Goal: Contribute content: Add original content to the website for others to see

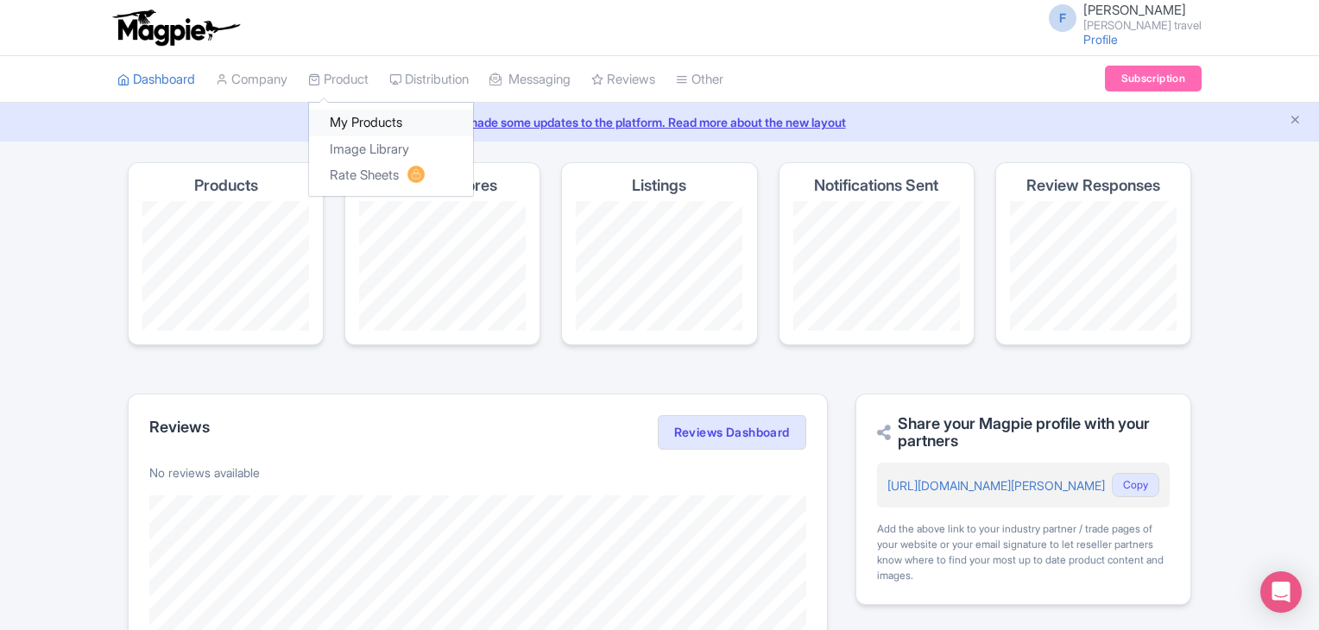
click at [352, 116] on link "My Products" at bounding box center [391, 123] width 164 height 27
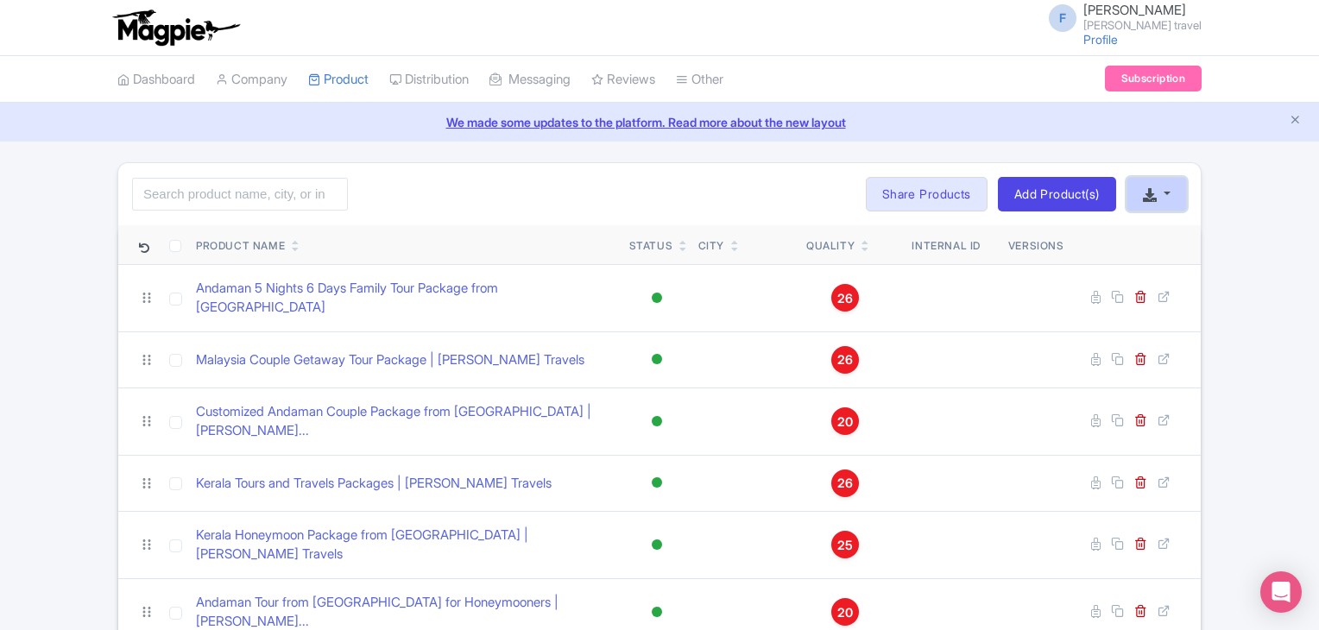
click at [1178, 194] on button "button" at bounding box center [1157, 194] width 60 height 35
click at [1019, 198] on link "Add Product(s)" at bounding box center [1057, 194] width 118 height 35
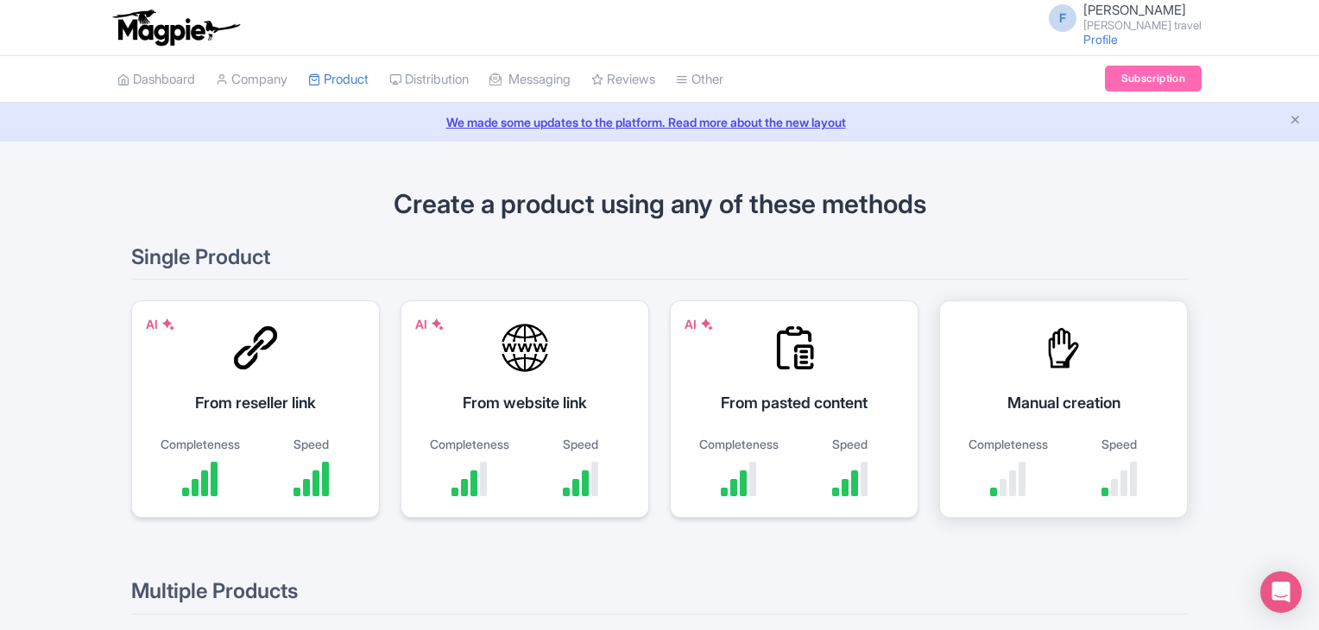
click at [1009, 389] on div "Manual creation Completeness Speed" at bounding box center [1063, 409] width 249 height 218
click at [535, 363] on div at bounding box center [525, 348] width 52 height 52
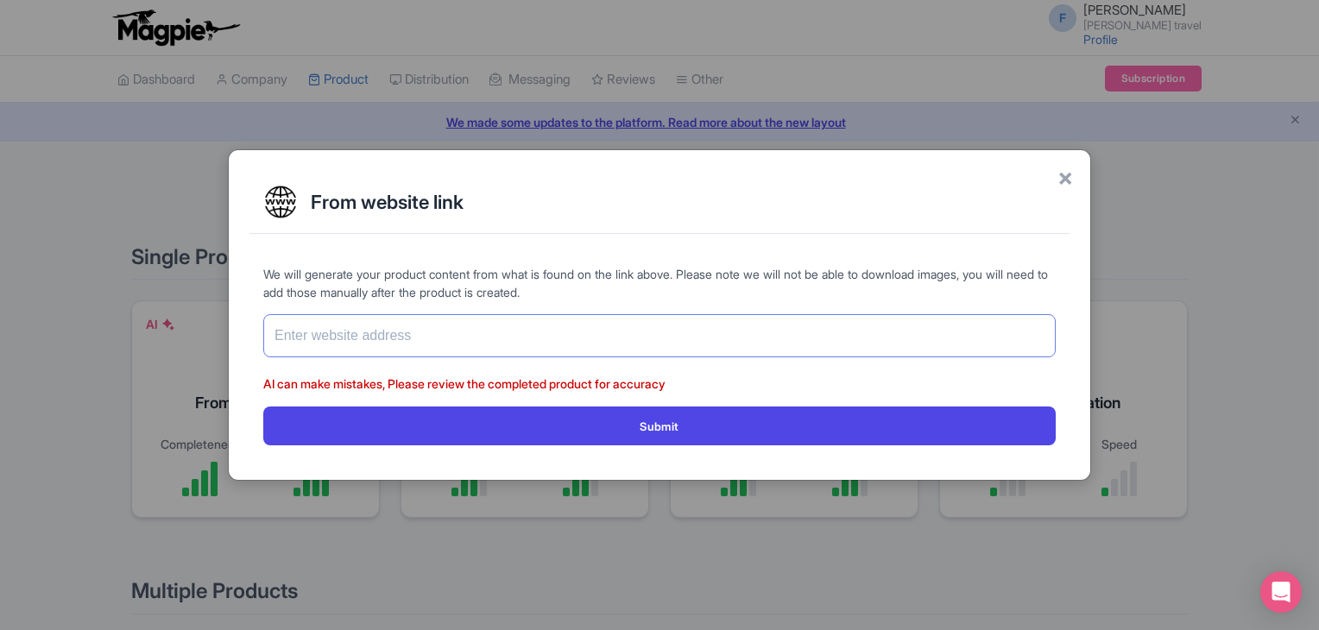
click at [501, 324] on input "text" at bounding box center [659, 335] width 792 height 43
paste input "[URL][DOMAIN_NAME]"
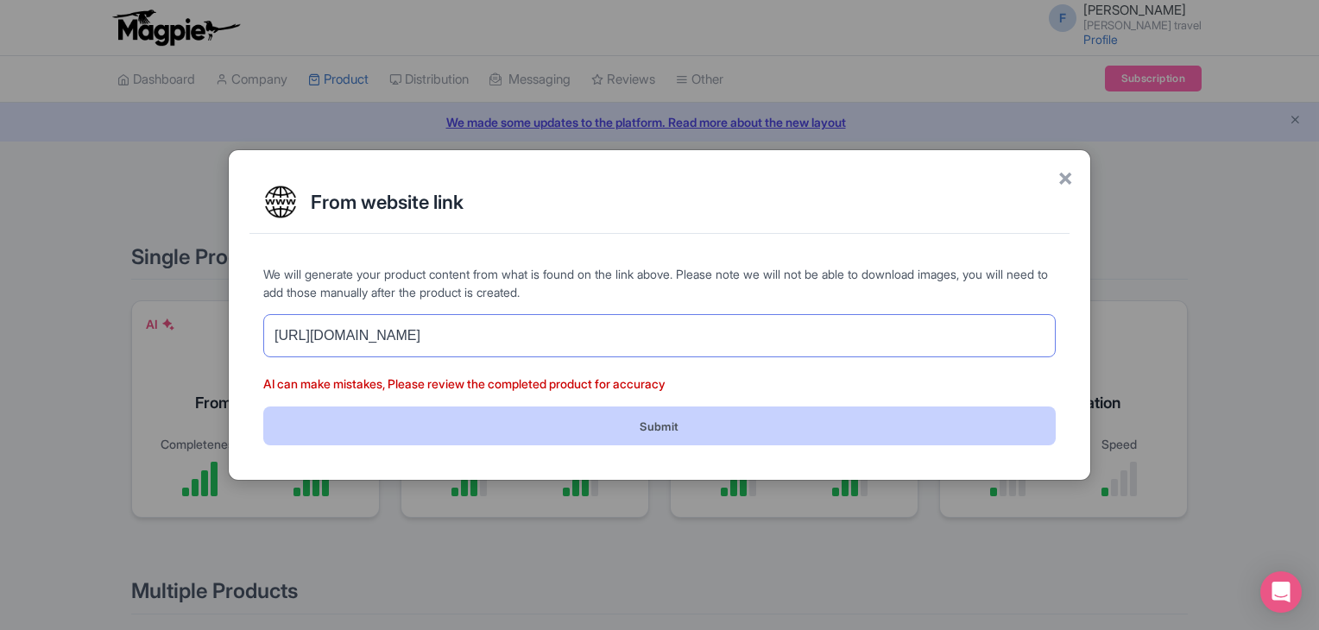
type input "https://www.felixferiatravel.com/tag/Andaman%20and%20Nicobar%20Honeymoon%20Pack…"
click at [561, 426] on button "Submit" at bounding box center [659, 426] width 792 height 39
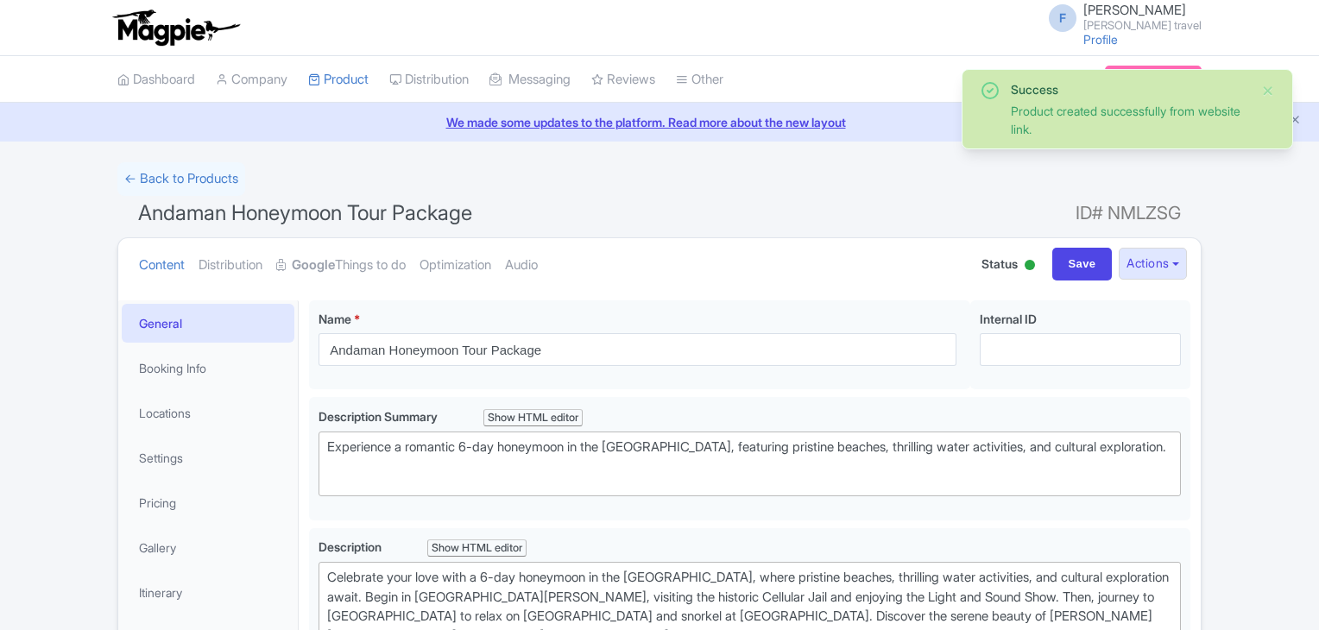
type trix-editor "<div>Celebrate your love with a 6-day honeymoon in the Andaman Islands, where p…"
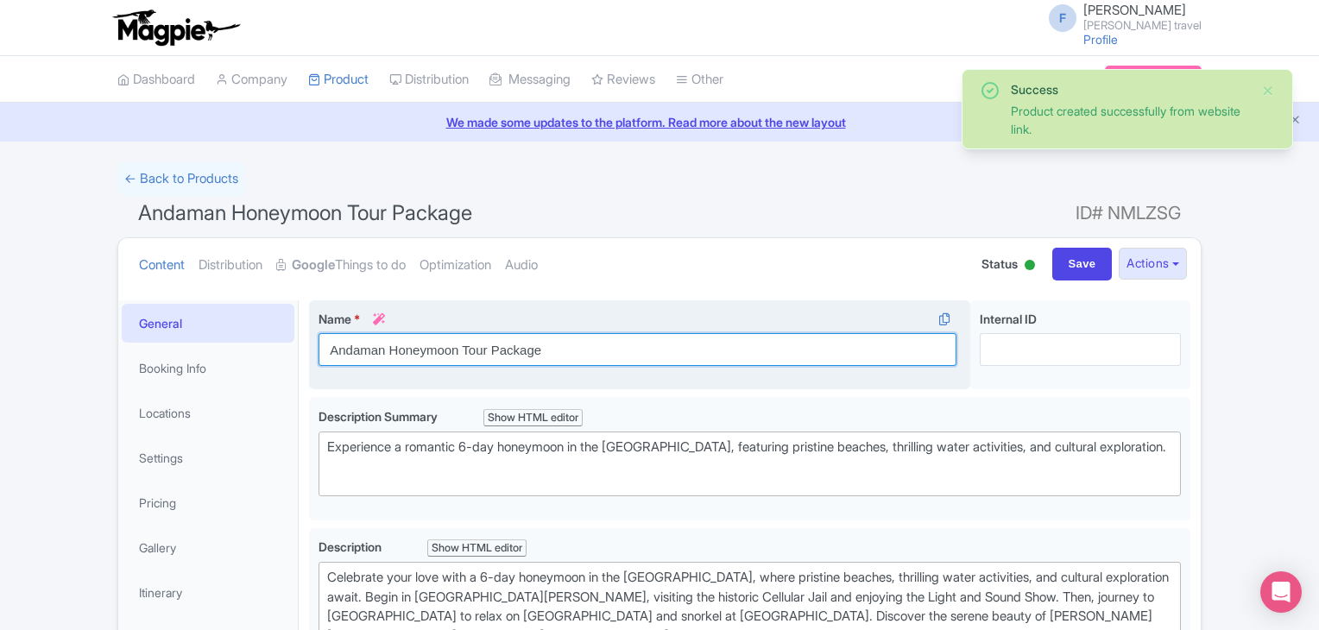
click at [722, 350] on input "Andaman Honeymoon Tour Package" at bounding box center [638, 349] width 638 height 33
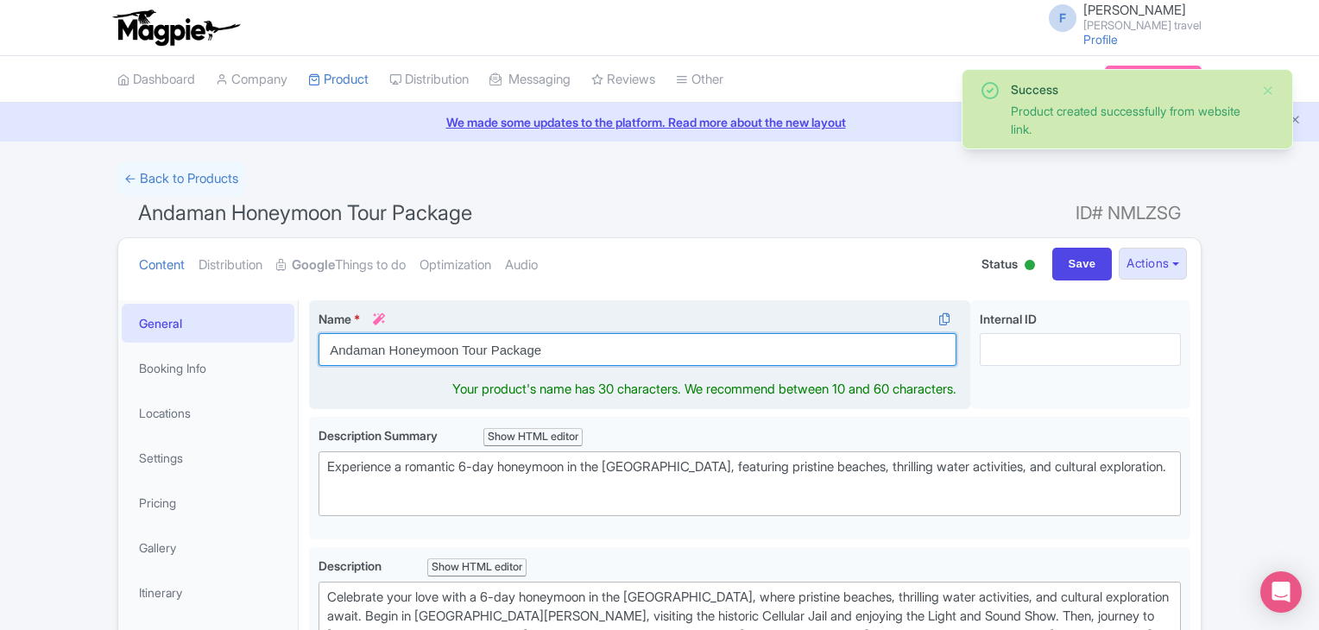
click at [722, 350] on input "Andaman Honeymoon Tour Package" at bounding box center [638, 349] width 638 height 33
paste input "and Nicobar Honeymoon Package | Felix Feria Travels"
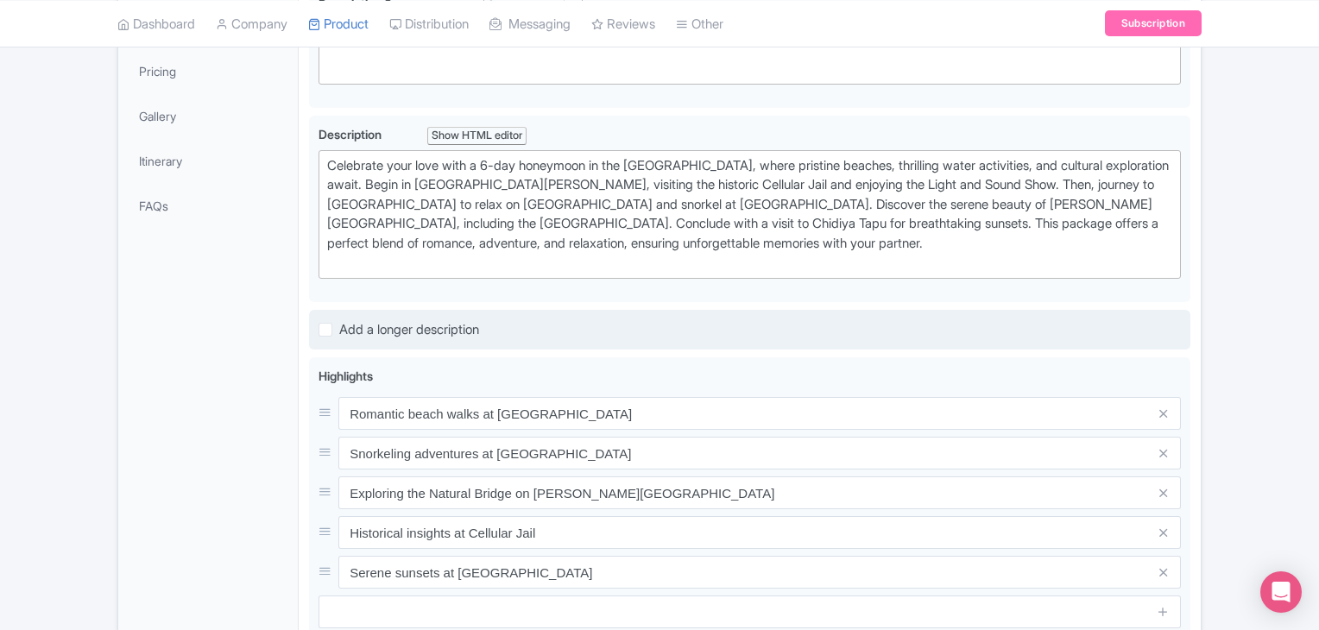
scroll to position [518, 0]
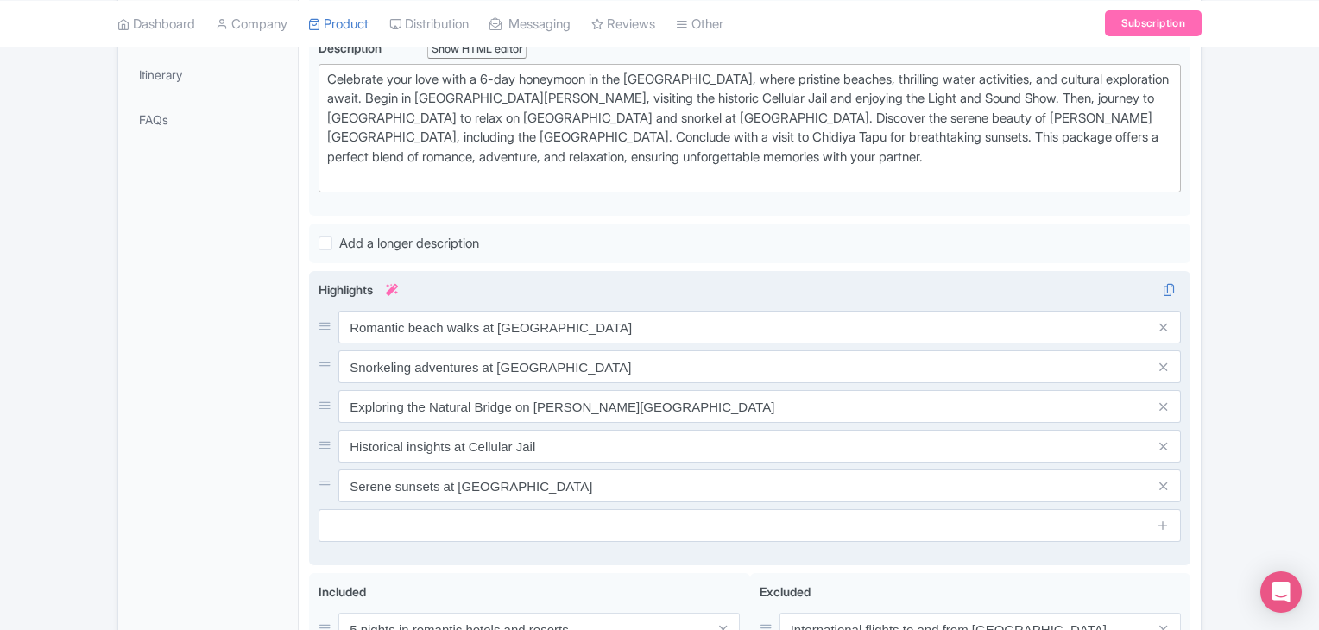
type input "Andaman and Nicobar Honeymoon Package | [PERSON_NAME] Travels"
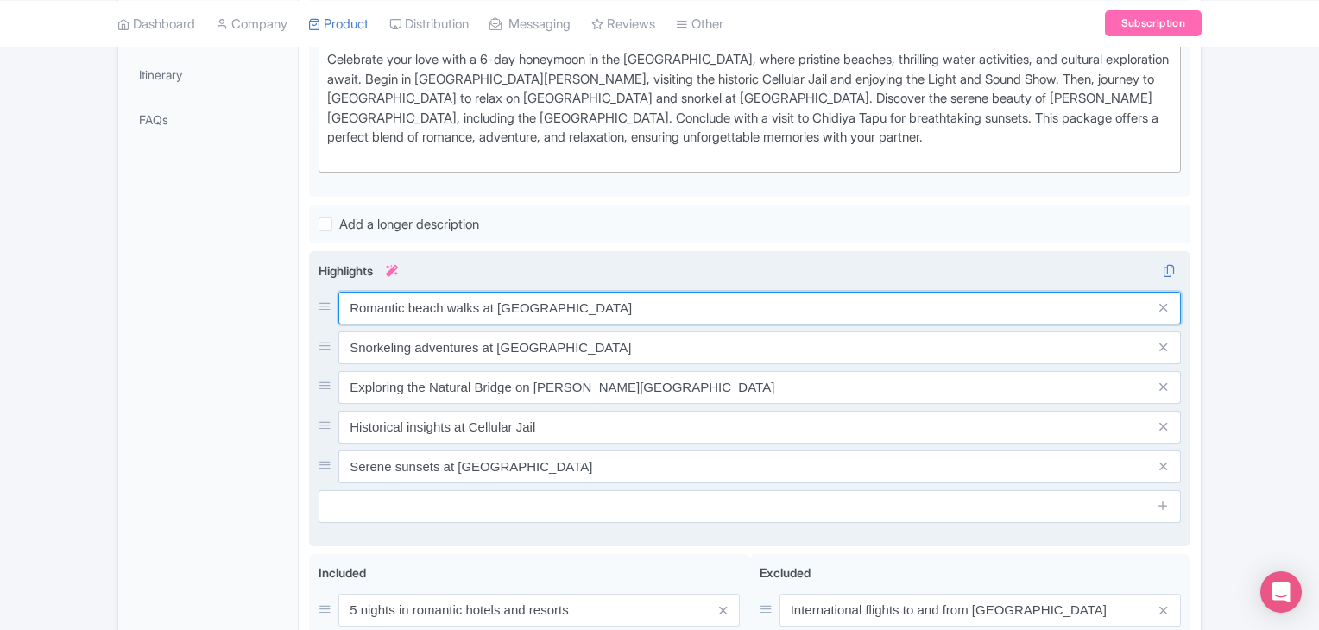
click at [487, 329] on div "Romantic beach walks at Radhanagar Beach Snorkeling adventures at Elephant Beac…" at bounding box center [750, 388] width 862 height 192
click at [487, 324] on input "Romantic beach walks at Radhanagar Beach" at bounding box center [759, 308] width 843 height 33
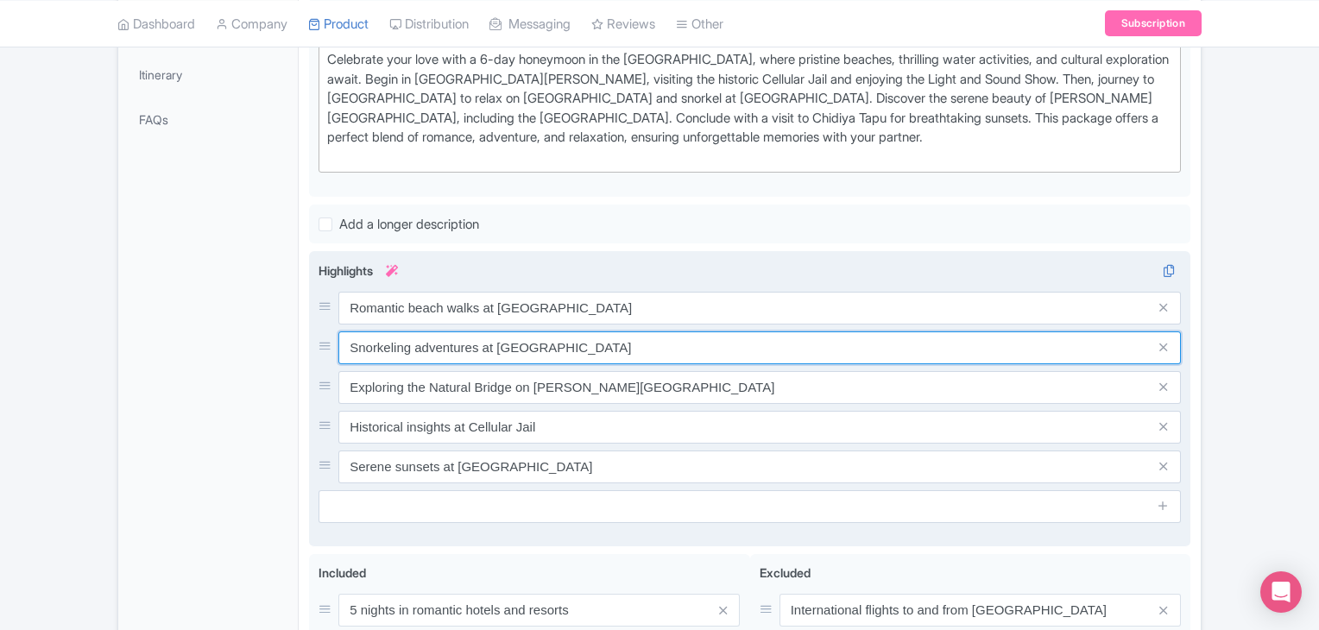
click at [456, 325] on input "Snorkeling adventures at Elephant Beach" at bounding box center [759, 308] width 843 height 33
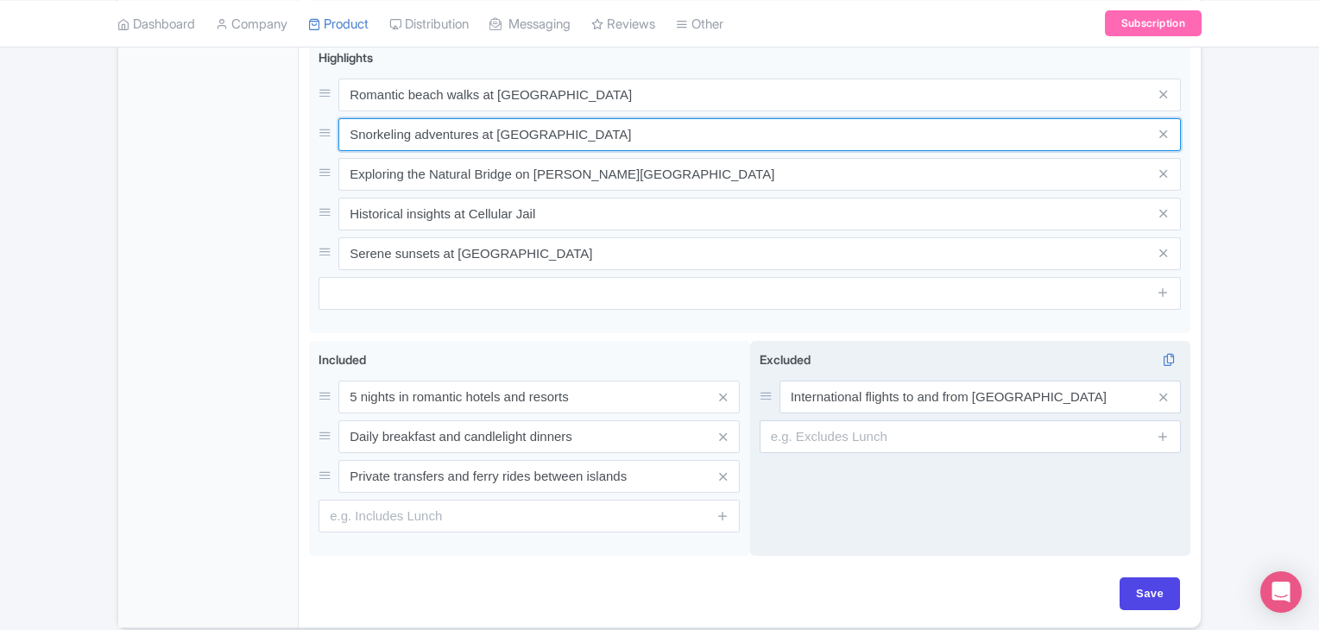
scroll to position [805, 0]
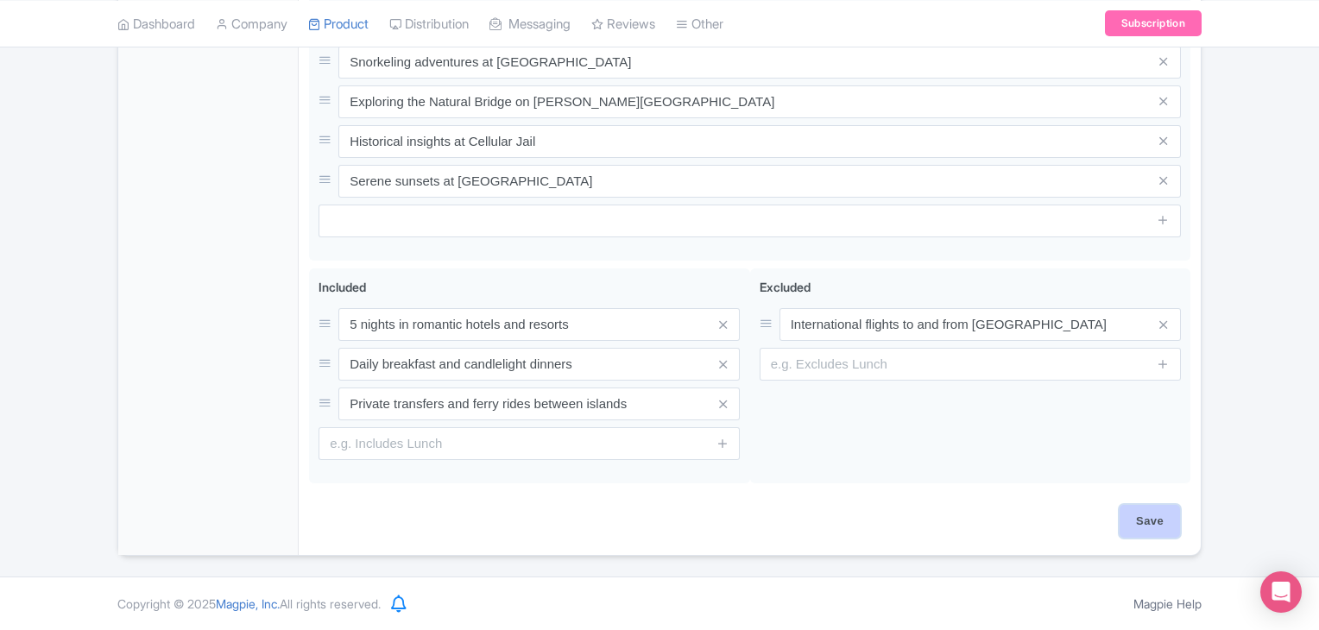
click at [1148, 525] on input "Save" at bounding box center [1150, 521] width 60 height 33
type input "Saving..."
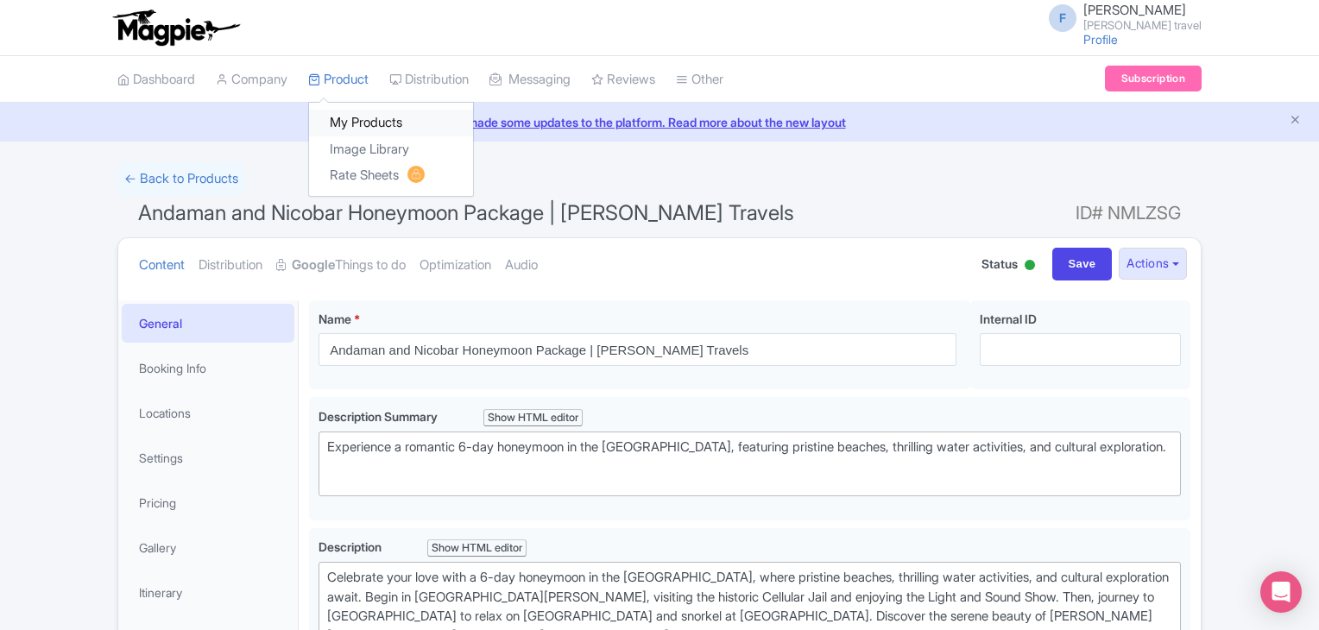
click at [357, 114] on link "My Products" at bounding box center [391, 123] width 164 height 27
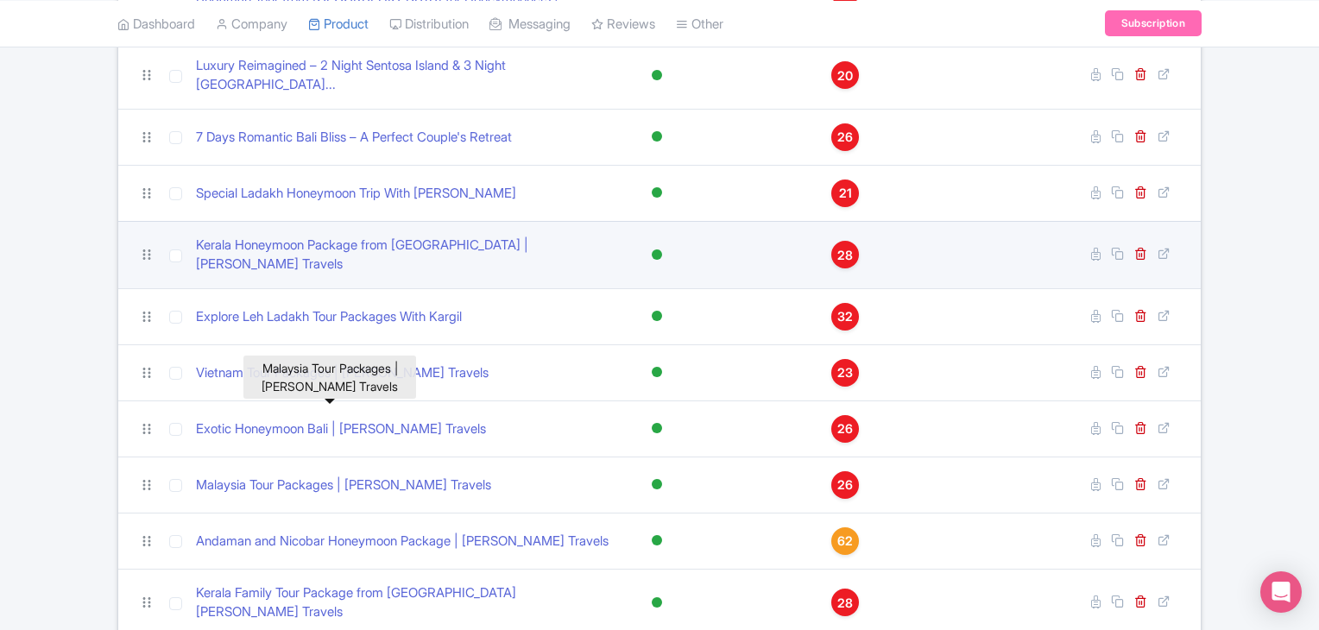
scroll to position [659, 0]
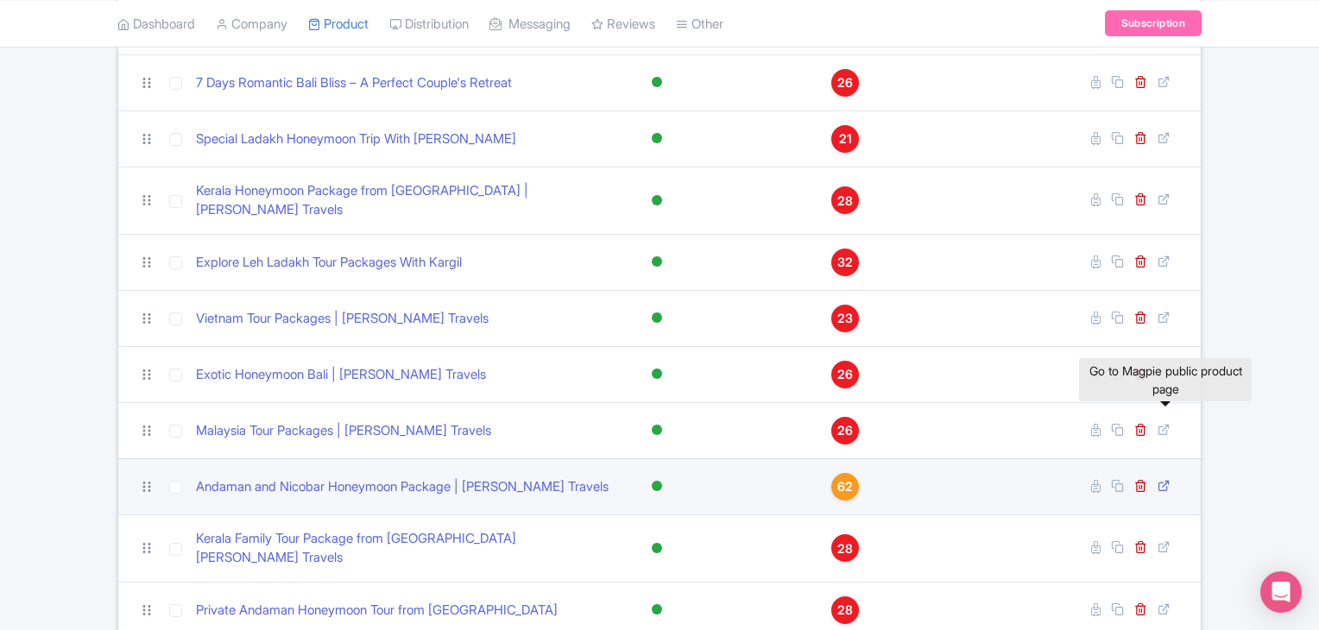
click at [1162, 479] on icon at bounding box center [1164, 485] width 13 height 13
